Goal: Task Accomplishment & Management: Manage account settings

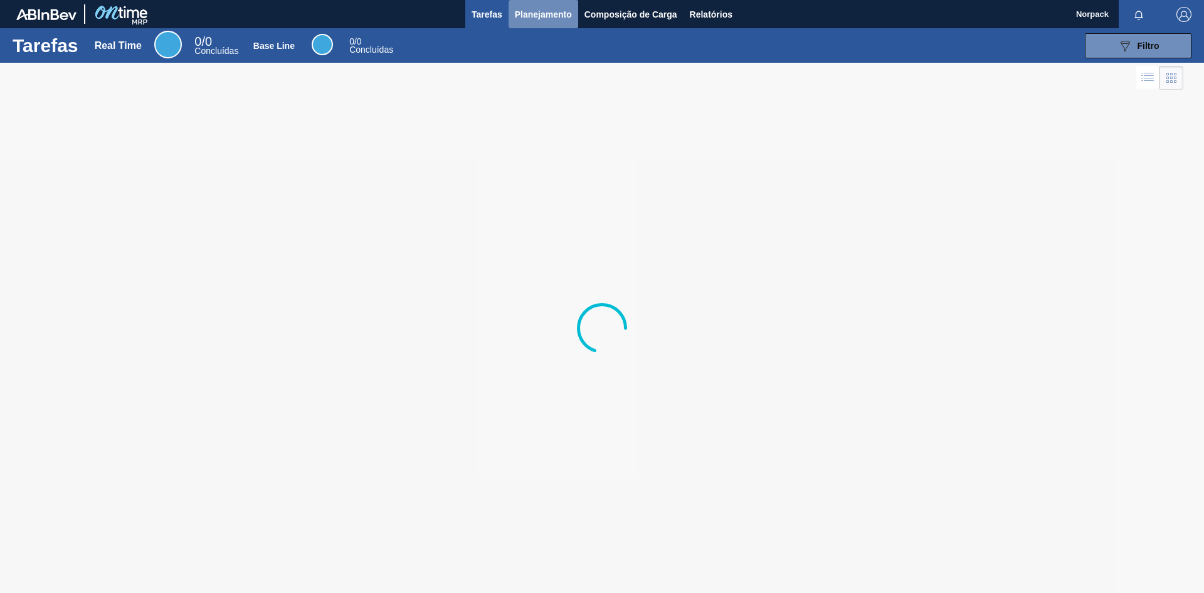
click at [544, 16] on span "Planejamento" at bounding box center [543, 14] width 57 height 15
click at [540, 16] on span "Planejamento" at bounding box center [543, 14] width 57 height 15
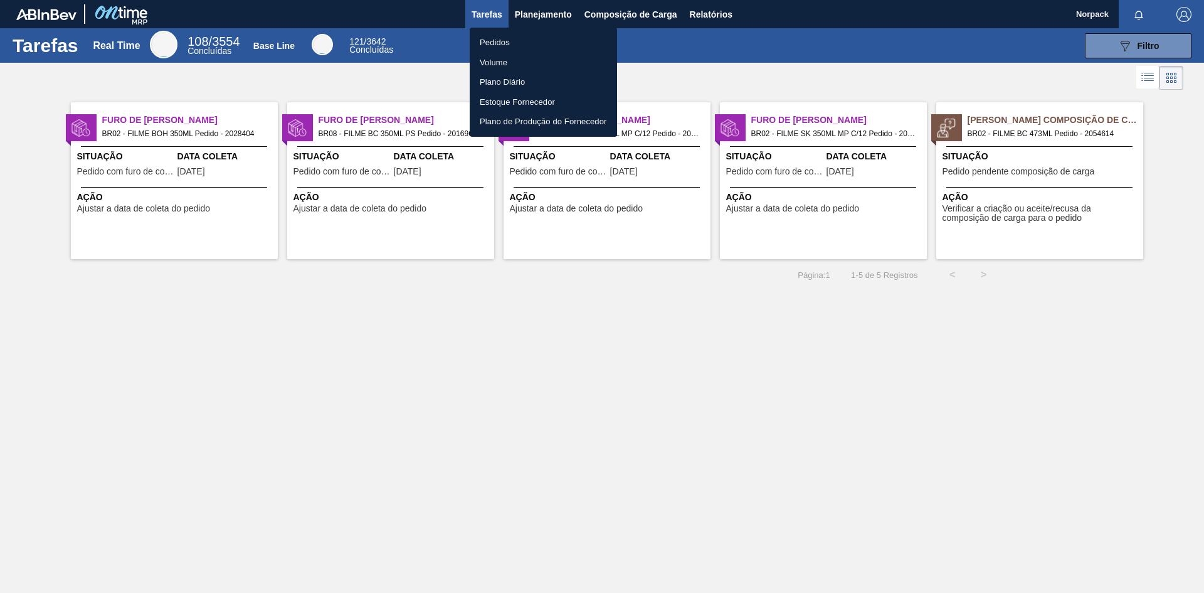
click at [497, 41] on li "Pedidos" at bounding box center [543, 43] width 147 height 20
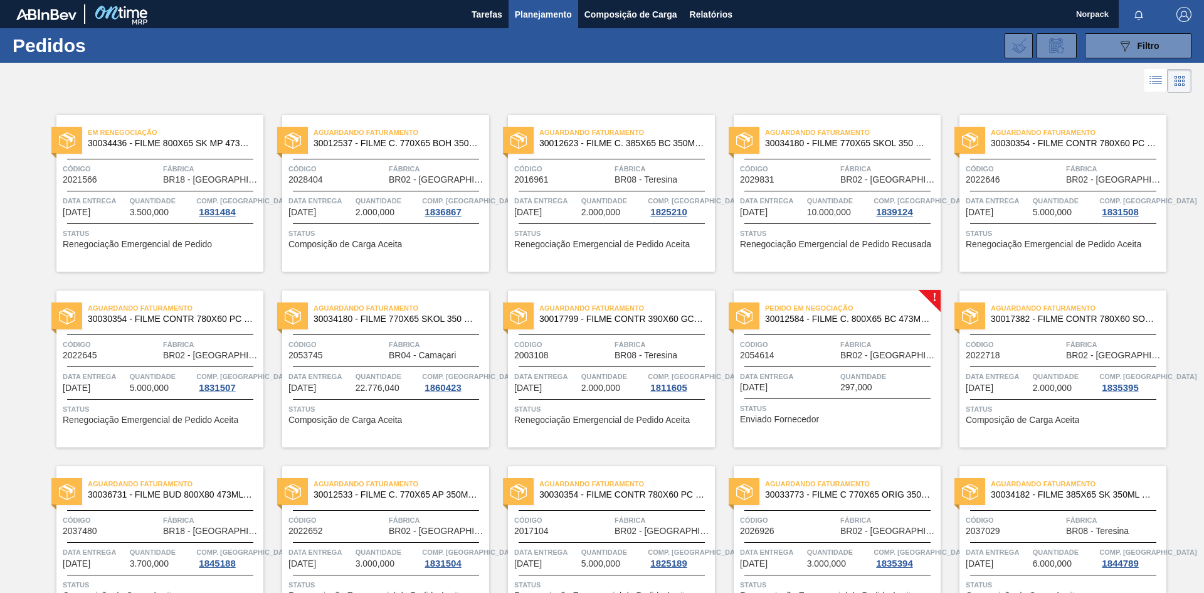
click at [806, 397] on div "Pedido em Negociação 30012584 - FILME C. 800X65 BC 473ML C12 429 Código 2054614…" at bounding box center [837, 368] width 207 height 157
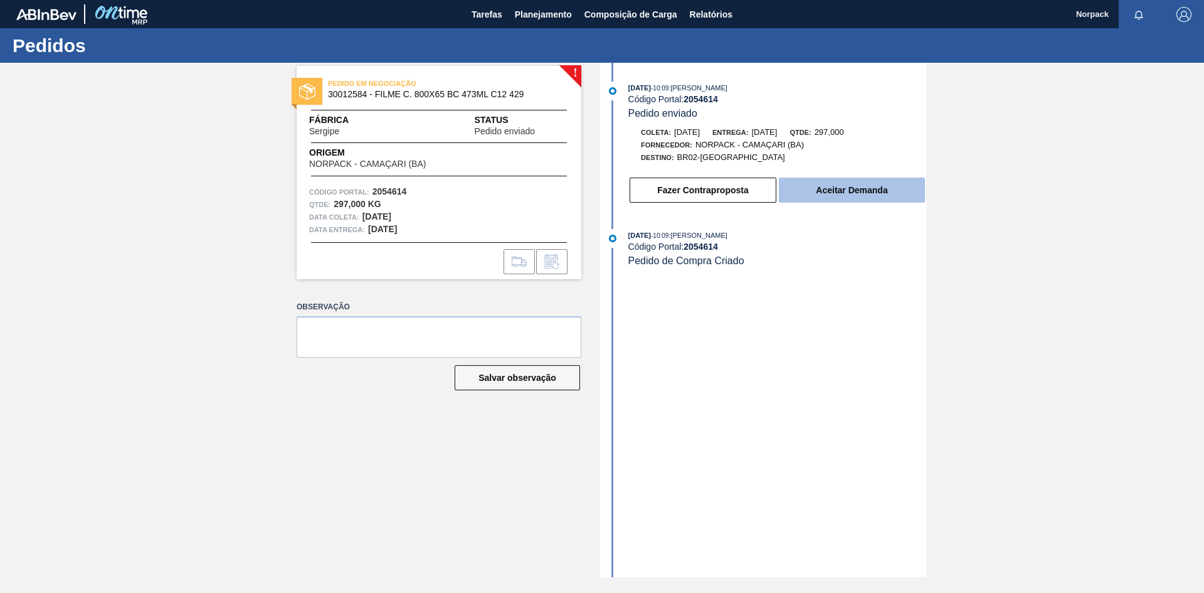
click at [817, 187] on button "Aceitar Demanda" at bounding box center [852, 189] width 146 height 25
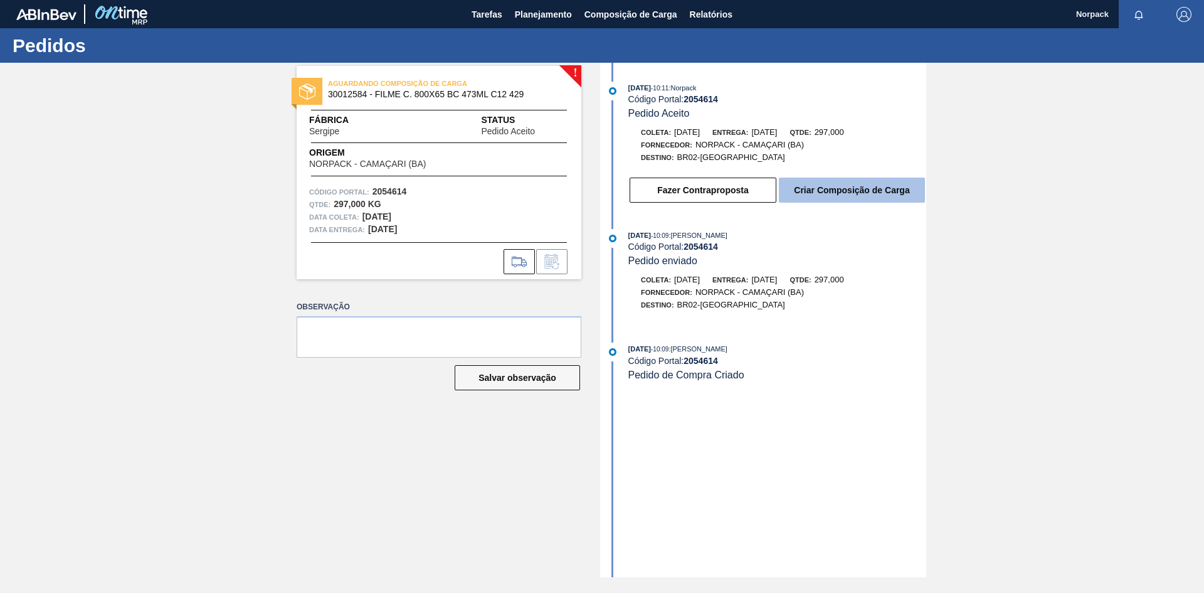
click at [848, 189] on button "Criar Composição de Carga" at bounding box center [852, 189] width 146 height 25
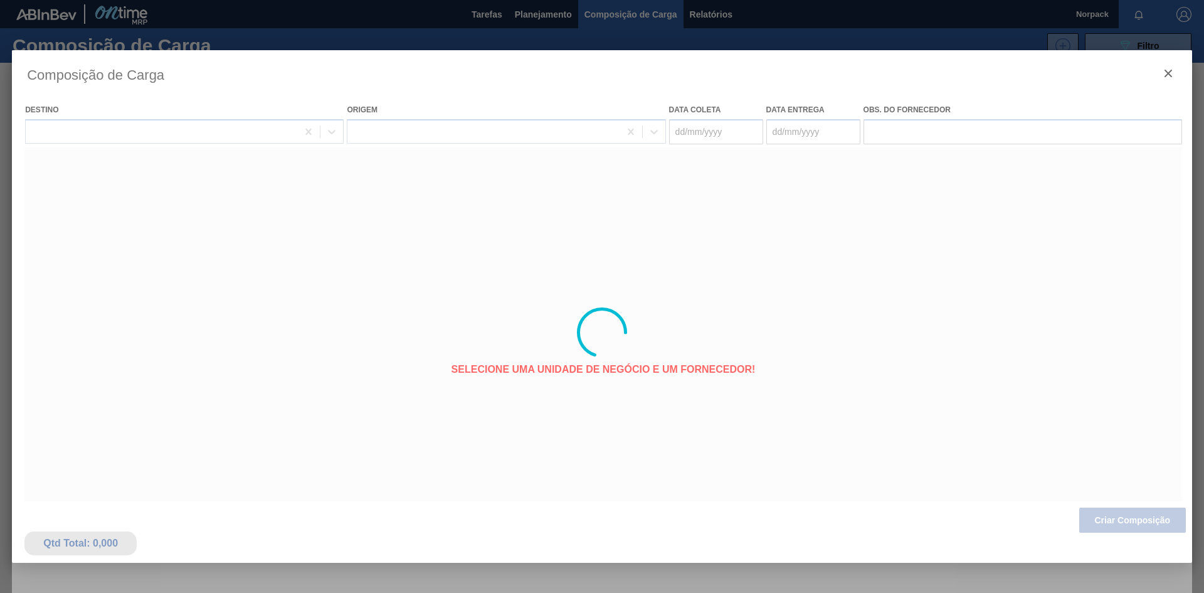
type coleta "[DATE]"
type Entrega "[DATE]"
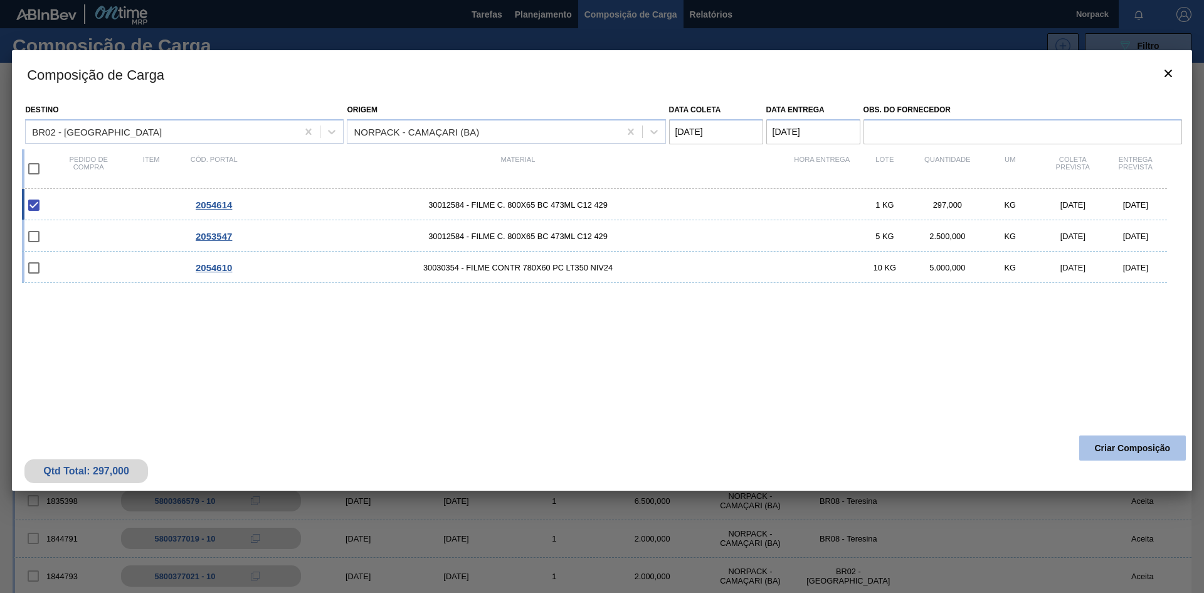
click at [1121, 443] on button "Criar Composição" at bounding box center [1132, 447] width 107 height 25
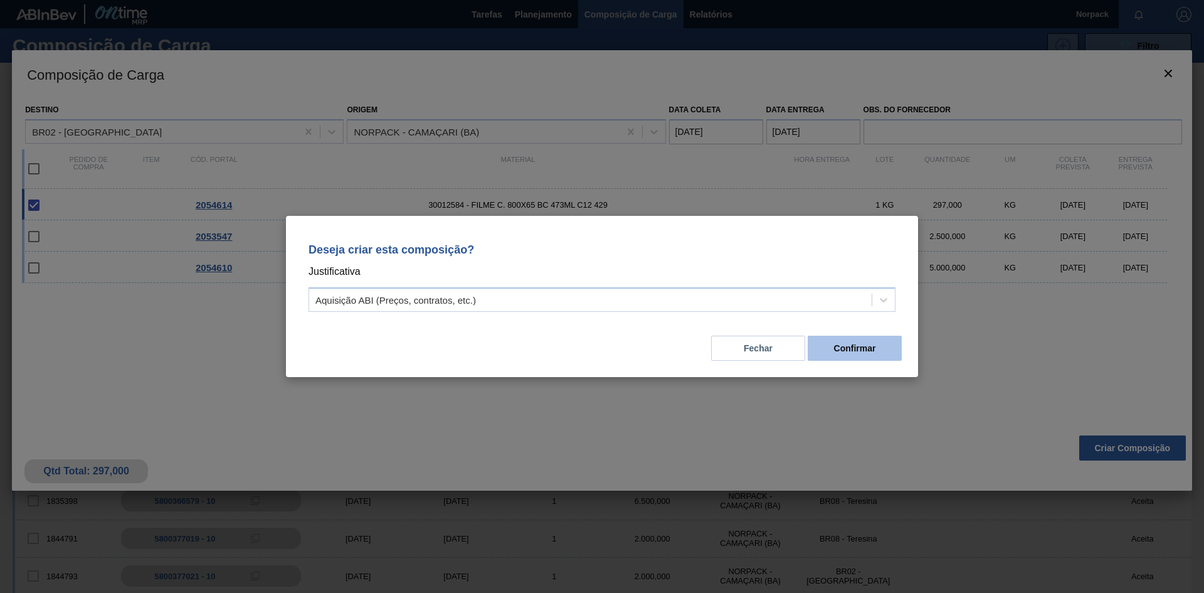
click at [858, 349] on button "Confirmar" at bounding box center [855, 347] width 94 height 25
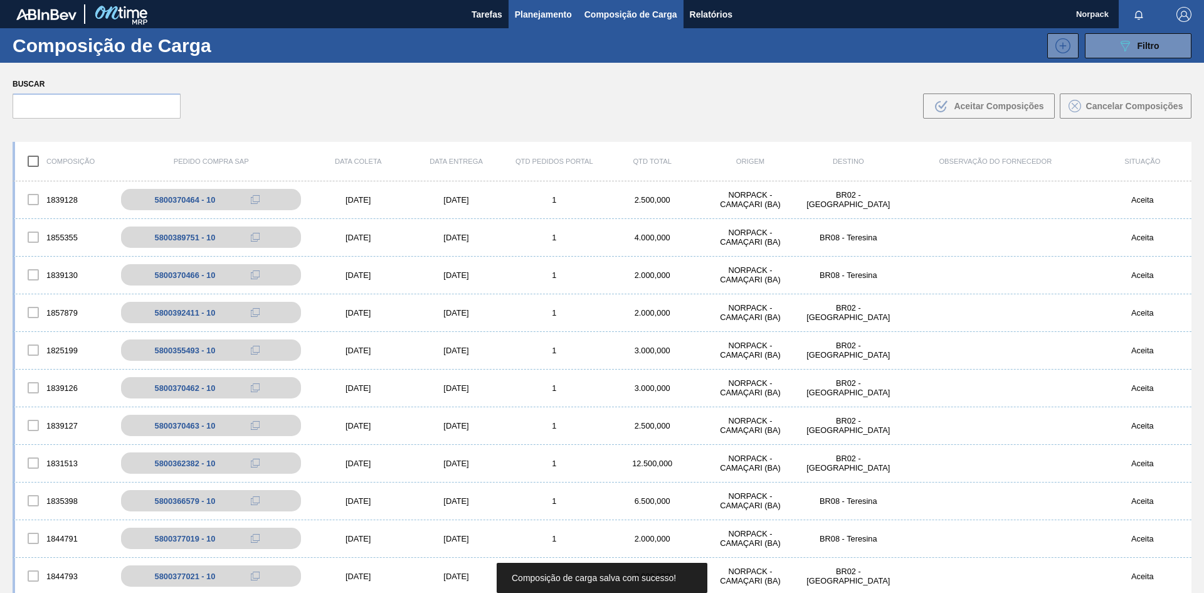
click at [542, 13] on span "Planejamento" at bounding box center [543, 14] width 57 height 15
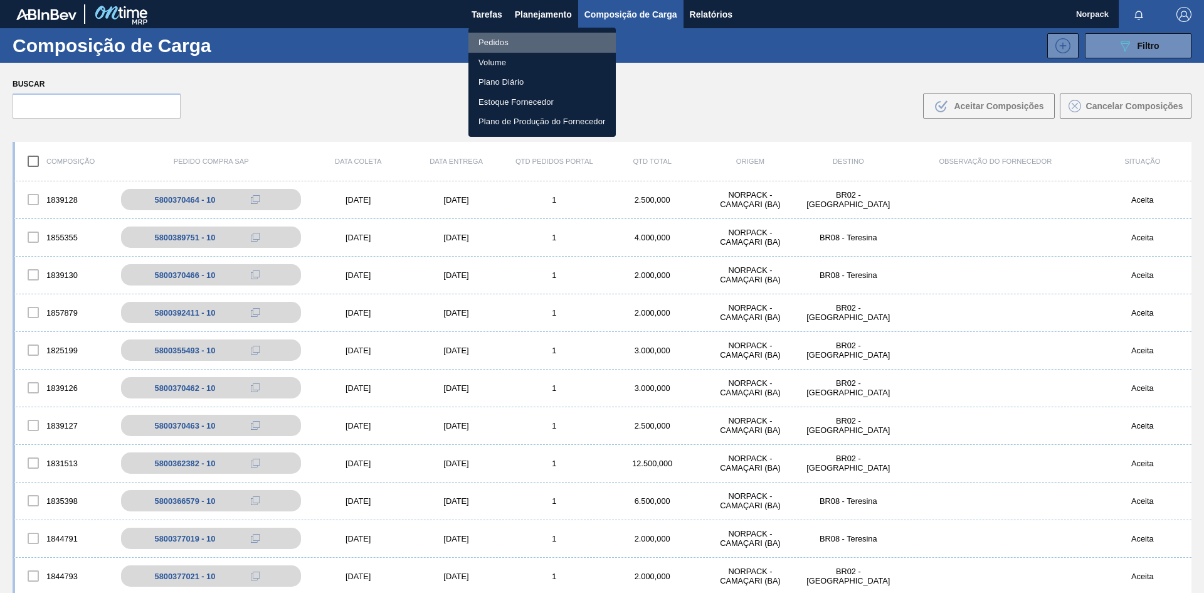
click at [513, 40] on li "Pedidos" at bounding box center [541, 43] width 147 height 20
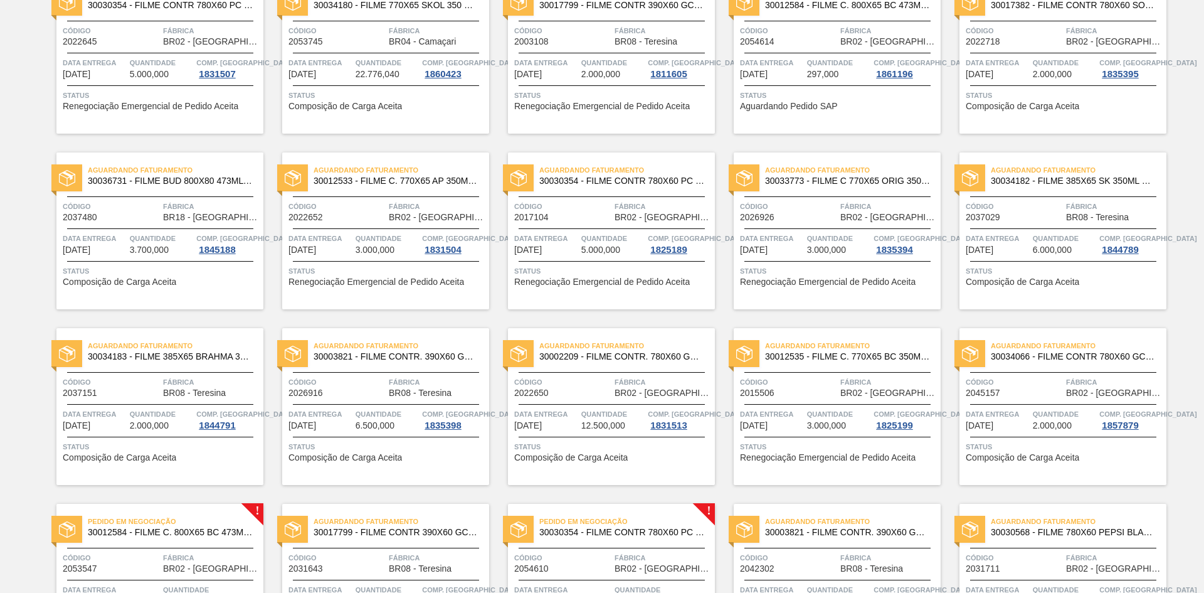
scroll to position [428, 0]
